Goal: Task Accomplishment & Management: Manage account settings

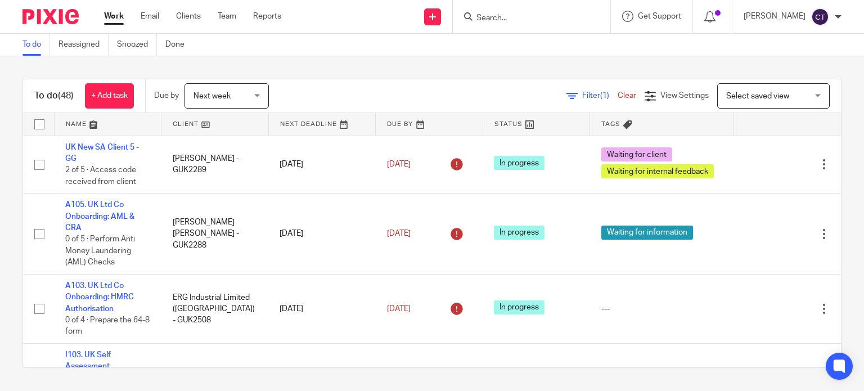
click at [494, 17] on input "Search" at bounding box center [526, 19] width 101 height 10
paste input "Corcoran"
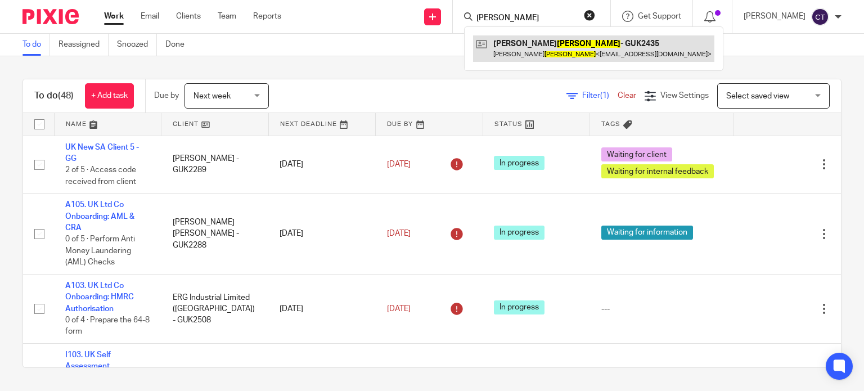
type input "Corcoran"
click at [515, 48] on link at bounding box center [593, 48] width 241 height 26
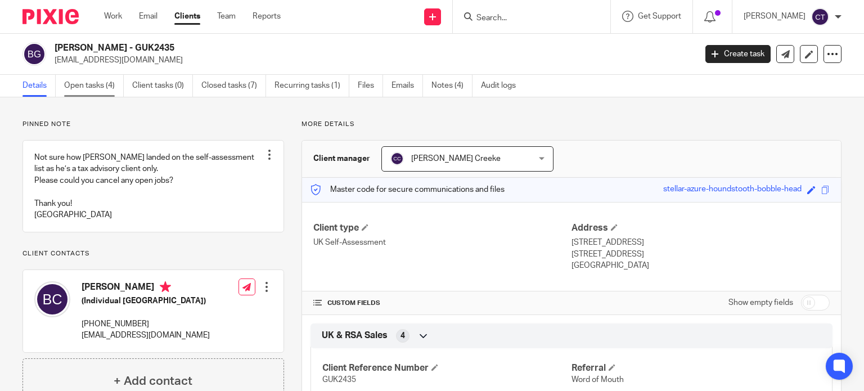
click at [89, 78] on link "Open tasks (4)" at bounding box center [94, 86] width 60 height 22
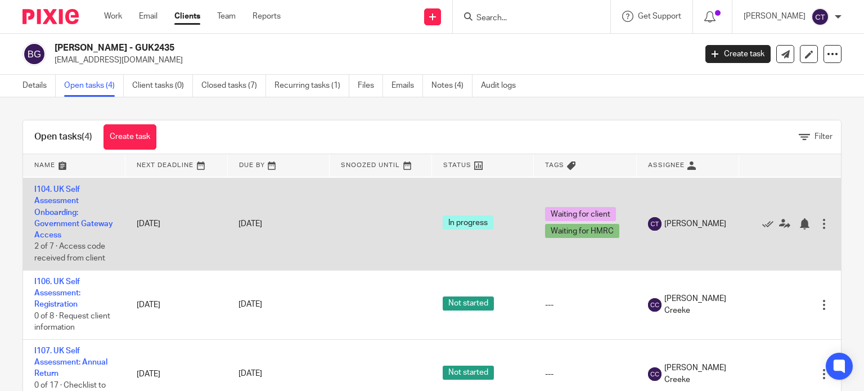
scroll to position [92, 0]
click at [70, 216] on td "I104. UK Self Assessment Onboarding: Government Gateway Access 2 of 7 · Access …" at bounding box center [74, 224] width 102 height 92
click at [68, 222] on link "I104. UK Self Assessment Onboarding: Government Gateway Access" at bounding box center [73, 212] width 79 height 53
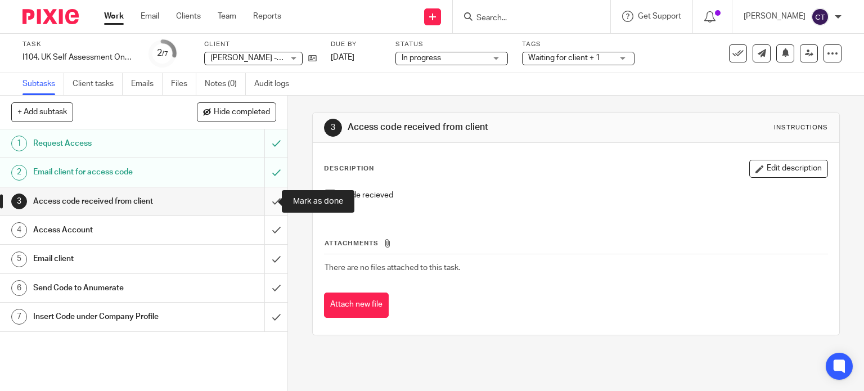
click at [259, 198] on input "submit" at bounding box center [144, 201] width 288 height 28
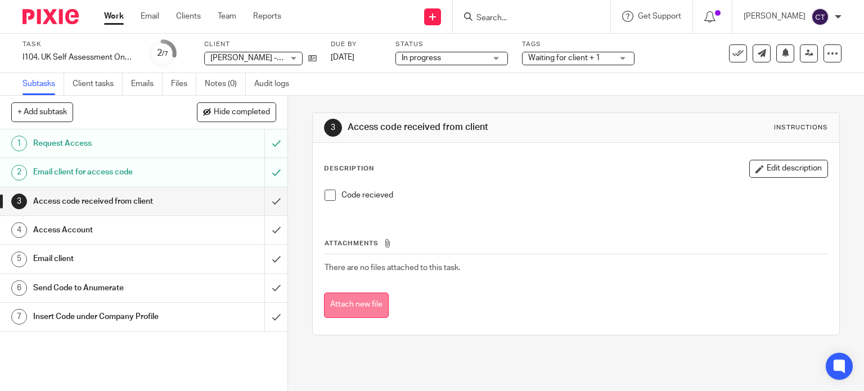
click at [350, 306] on button "Attach new file" at bounding box center [356, 305] width 65 height 25
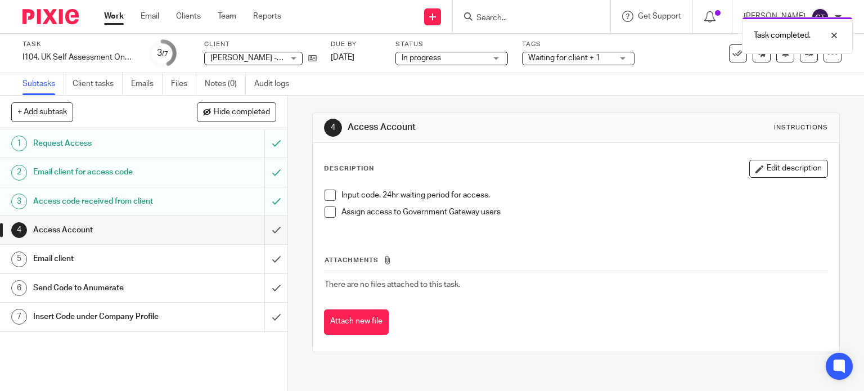
click at [325, 195] on span at bounding box center [330, 195] width 11 height 11
click at [329, 213] on span at bounding box center [330, 212] width 11 height 11
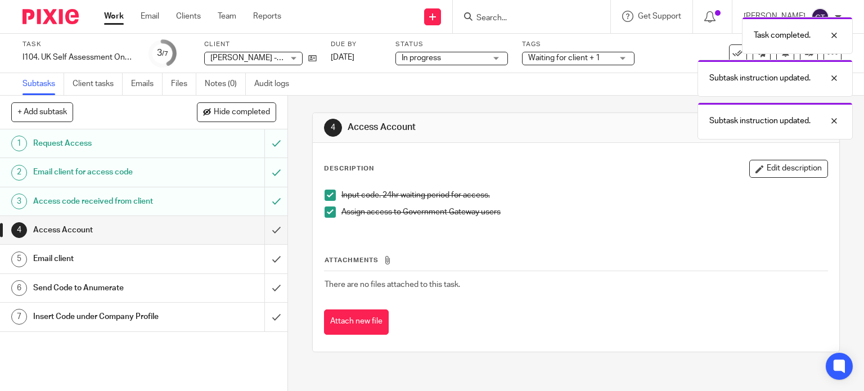
click at [343, 330] on button "Attach new file" at bounding box center [356, 322] width 65 height 25
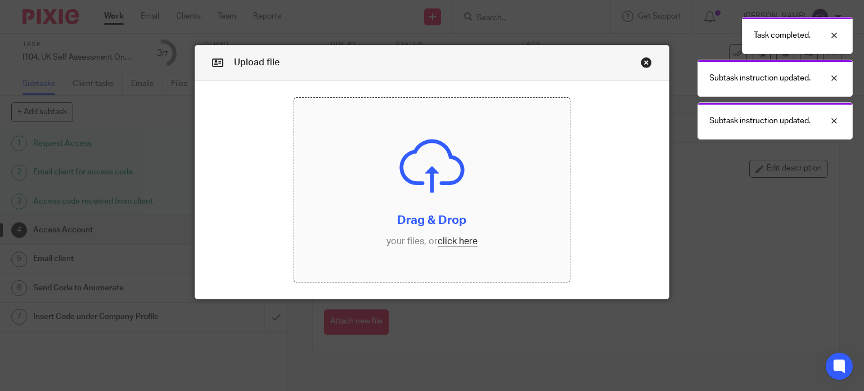
click at [407, 214] on input "file" at bounding box center [432, 190] width 276 height 184
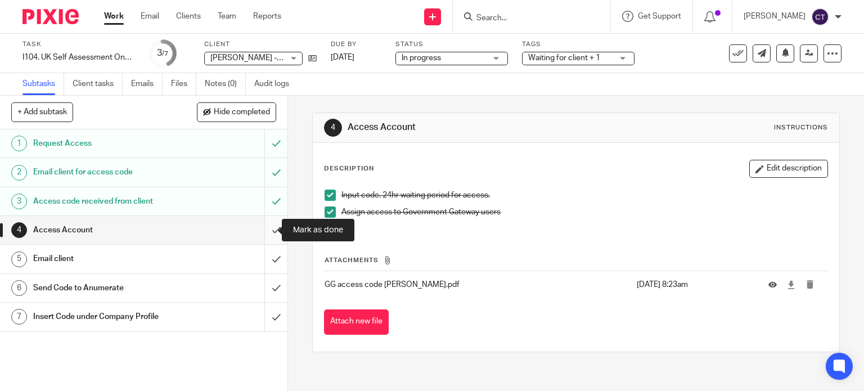
click at [263, 224] on input "submit" at bounding box center [144, 230] width 288 height 28
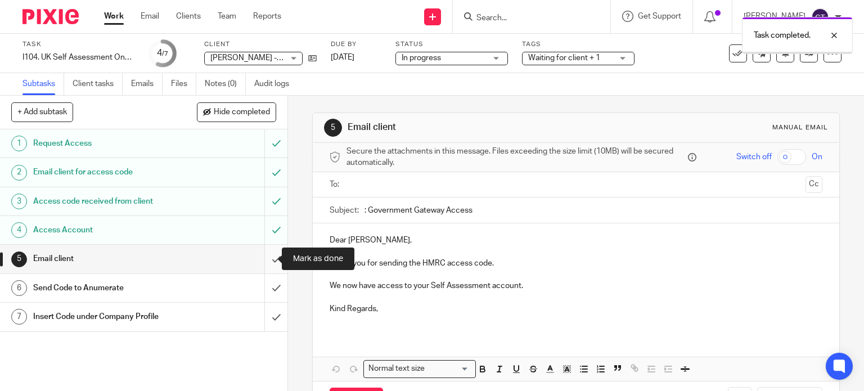
click at [268, 263] on input "submit" at bounding box center [144, 259] width 288 height 28
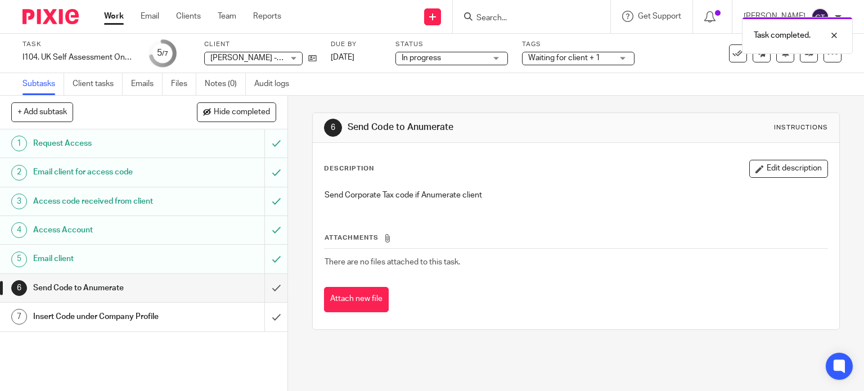
click at [151, 318] on h1 "Insert Code under Company Profile" at bounding box center [106, 316] width 147 height 17
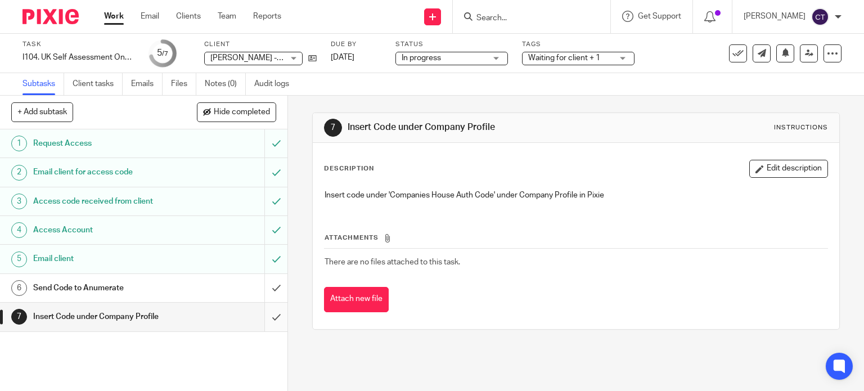
click at [262, 319] on input "submit" at bounding box center [144, 317] width 288 height 28
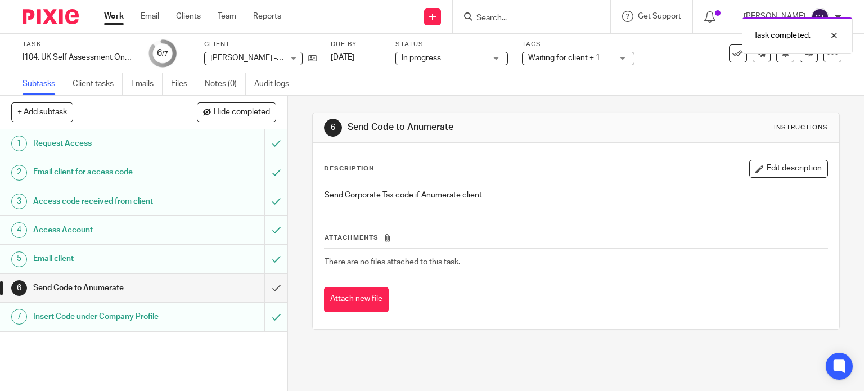
click at [726, 52] on div "Task completed." at bounding box center [642, 32] width 421 height 43
click at [733, 56] on icon at bounding box center [738, 53] width 11 height 11
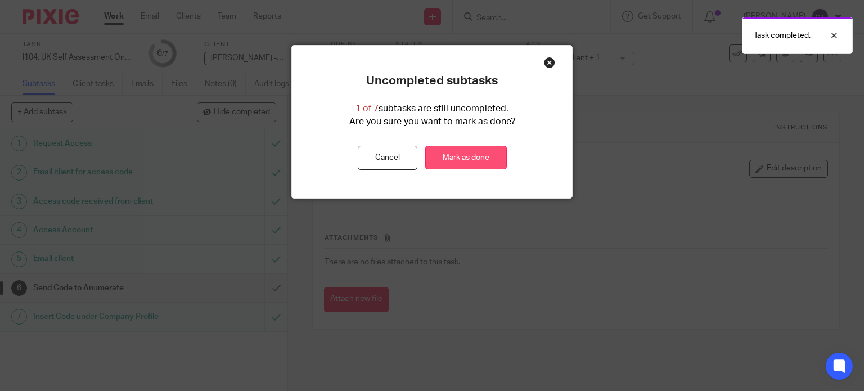
click at [448, 155] on link "Mark as done" at bounding box center [466, 158] width 82 height 24
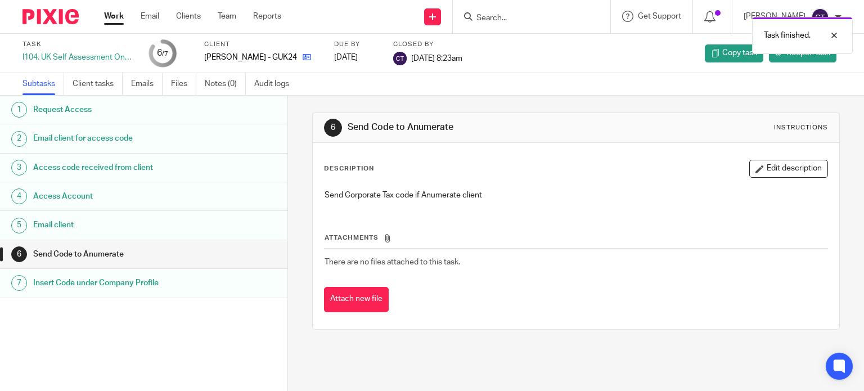
click at [305, 56] on icon at bounding box center [307, 57] width 8 height 8
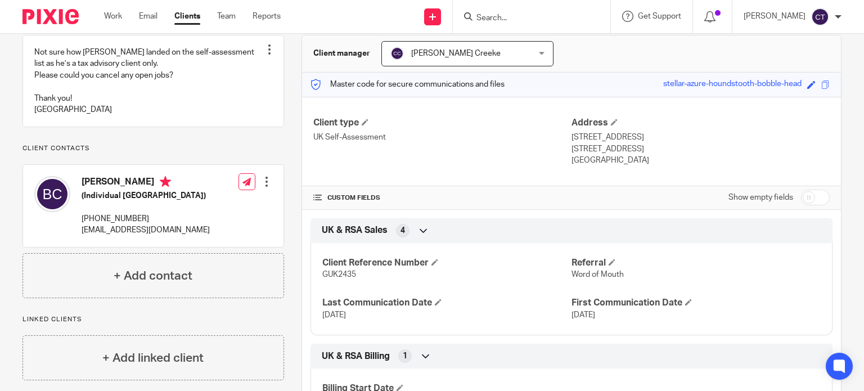
scroll to position [225, 0]
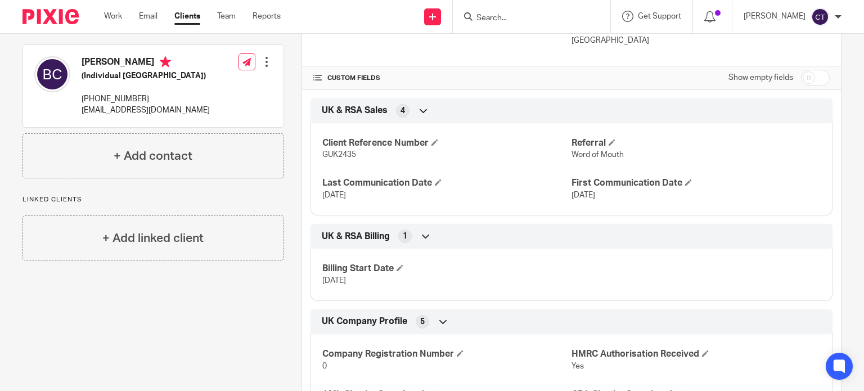
click at [810, 77] on input "checkbox" at bounding box center [815, 78] width 29 height 16
checkbox input "true"
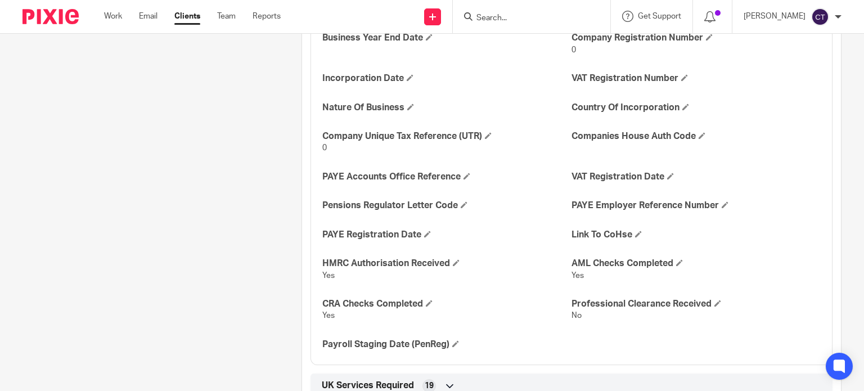
scroll to position [675, 0]
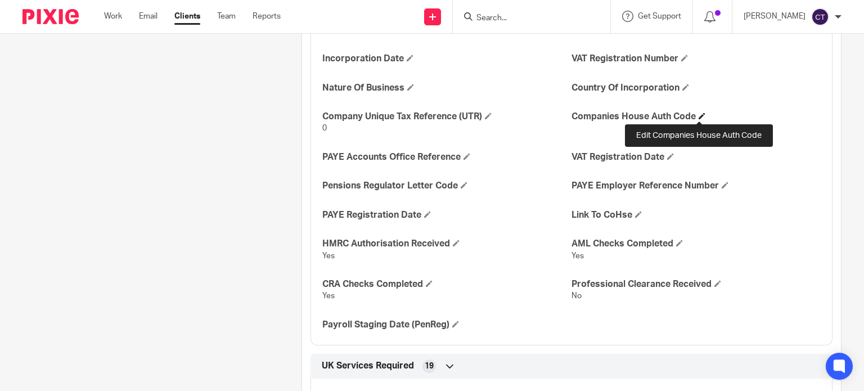
click at [702, 114] on span at bounding box center [702, 116] width 7 height 7
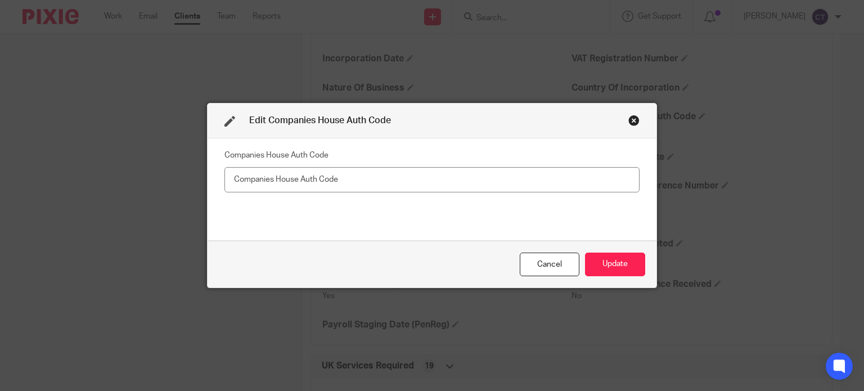
click at [482, 177] on input "text" at bounding box center [432, 179] width 415 height 25
type input "SA64114474"
click at [601, 258] on button "Update" at bounding box center [615, 265] width 60 height 24
